Goal: Navigation & Orientation: Find specific page/section

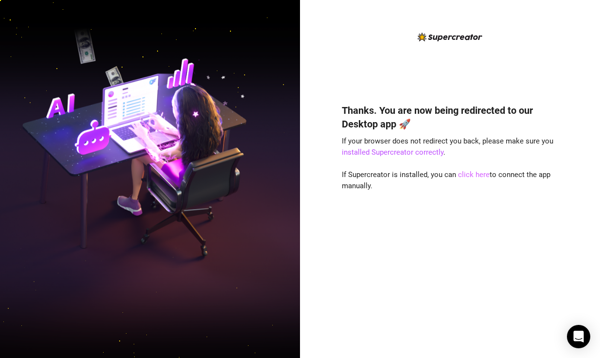
click at [464, 172] on link "click here" at bounding box center [474, 174] width 32 height 9
